Goal: Information Seeking & Learning: Learn about a topic

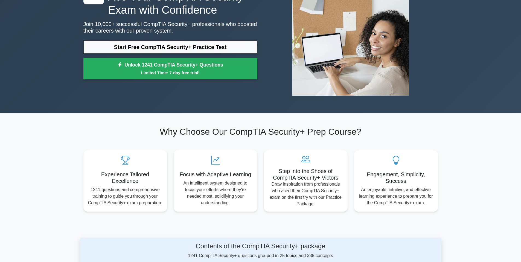
scroll to position [27, 0]
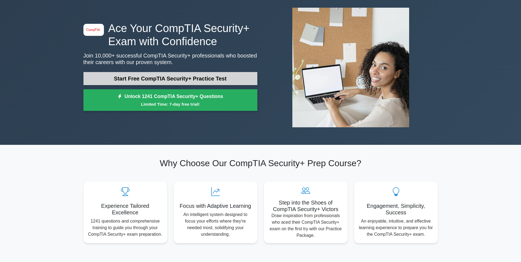
click at [225, 79] on link "Start Free CompTIA Security+ Practice Test" at bounding box center [170, 78] width 174 height 13
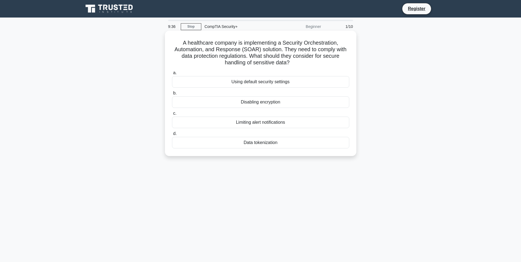
click at [272, 144] on div "Data tokenization" at bounding box center [260, 142] width 177 height 11
click at [172, 135] on input "d. Data tokenization" at bounding box center [172, 134] width 0 height 4
click at [268, 81] on div "Role-based access control (RBAC)" at bounding box center [260, 81] width 177 height 11
click at [172, 75] on input "a. Role-based access control (RBAC)" at bounding box center [172, 73] width 0 height 4
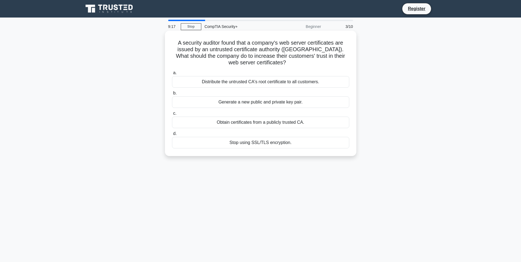
click at [246, 122] on div "Obtain certificates from a publicly trusted CA." at bounding box center [260, 122] width 177 height 11
click at [172, 115] on input "c. Obtain certificates from a publicly trusted CA." at bounding box center [172, 114] width 0 height 4
click at [311, 82] on div "Review and revise inheritance settings" at bounding box center [260, 81] width 177 height 11
click at [172, 75] on input "a. Review and revise inheritance settings" at bounding box center [172, 73] width 0 height 4
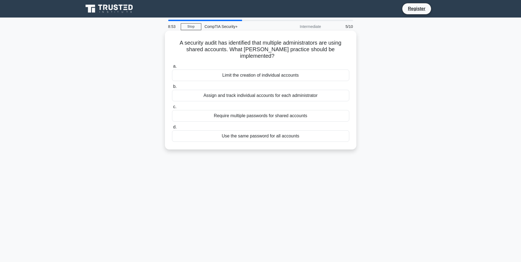
click at [338, 90] on div "Assign and track individual accounts for each administrator" at bounding box center [260, 95] width 177 height 11
click at [172, 87] on input "b. Assign and track individual accounts for each administrator" at bounding box center [172, 87] width 0 height 4
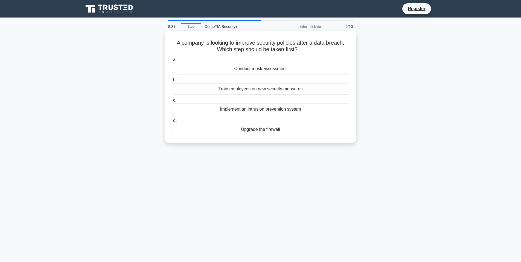
click at [279, 68] on div "Conduct a risk assessment" at bounding box center [260, 68] width 177 height 11
click at [172, 62] on input "a. Conduct a risk assessment" at bounding box center [172, 60] width 0 height 4
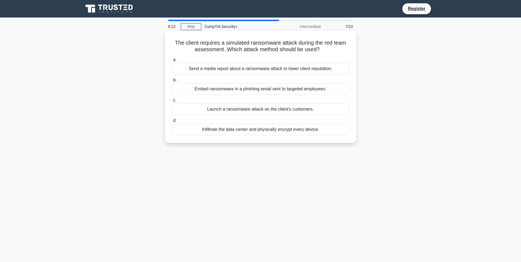
click at [261, 91] on div "Embed ransomware in a phishing email sent to targeted employees." at bounding box center [260, 88] width 177 height 11
click at [172, 82] on input "b. Embed ransomware in a phishing email sent to targeted employees." at bounding box center [172, 80] width 0 height 4
click at [290, 135] on div "Active-active configuration with load balancing" at bounding box center [260, 129] width 177 height 11
click at [172, 122] on input "d. Active-active configuration with load balancing" at bounding box center [172, 121] width 0 height 4
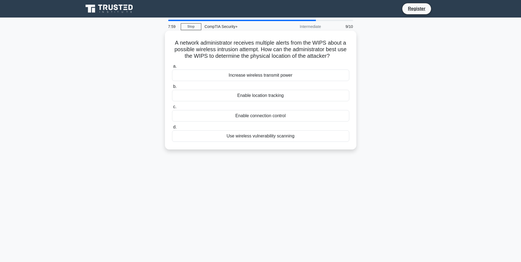
click at [290, 95] on div "Enable location tracking" at bounding box center [260, 95] width 177 height 11
click at [172, 88] on input "b. Enable location tracking" at bounding box center [172, 87] width 0 height 4
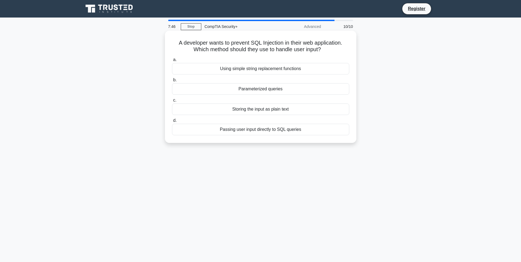
click at [289, 88] on div "Parameterized queries" at bounding box center [260, 88] width 177 height 11
click at [172, 82] on input "b. Parameterized queries" at bounding box center [172, 80] width 0 height 4
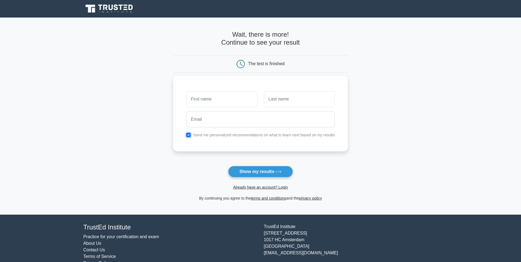
click at [188, 137] on input "checkbox" at bounding box center [188, 135] width 4 height 4
checkbox input "false"
click at [236, 165] on form "Wait, there is more! Continue to see your result The test is finished and the" at bounding box center [260, 116] width 175 height 171
click at [241, 173] on button "Show my results" at bounding box center [260, 171] width 65 height 11
click at [174, 102] on div "Send me personalized recommendations on what to learn next based on my results" at bounding box center [260, 114] width 175 height 76
